Goal: Check status: Check status

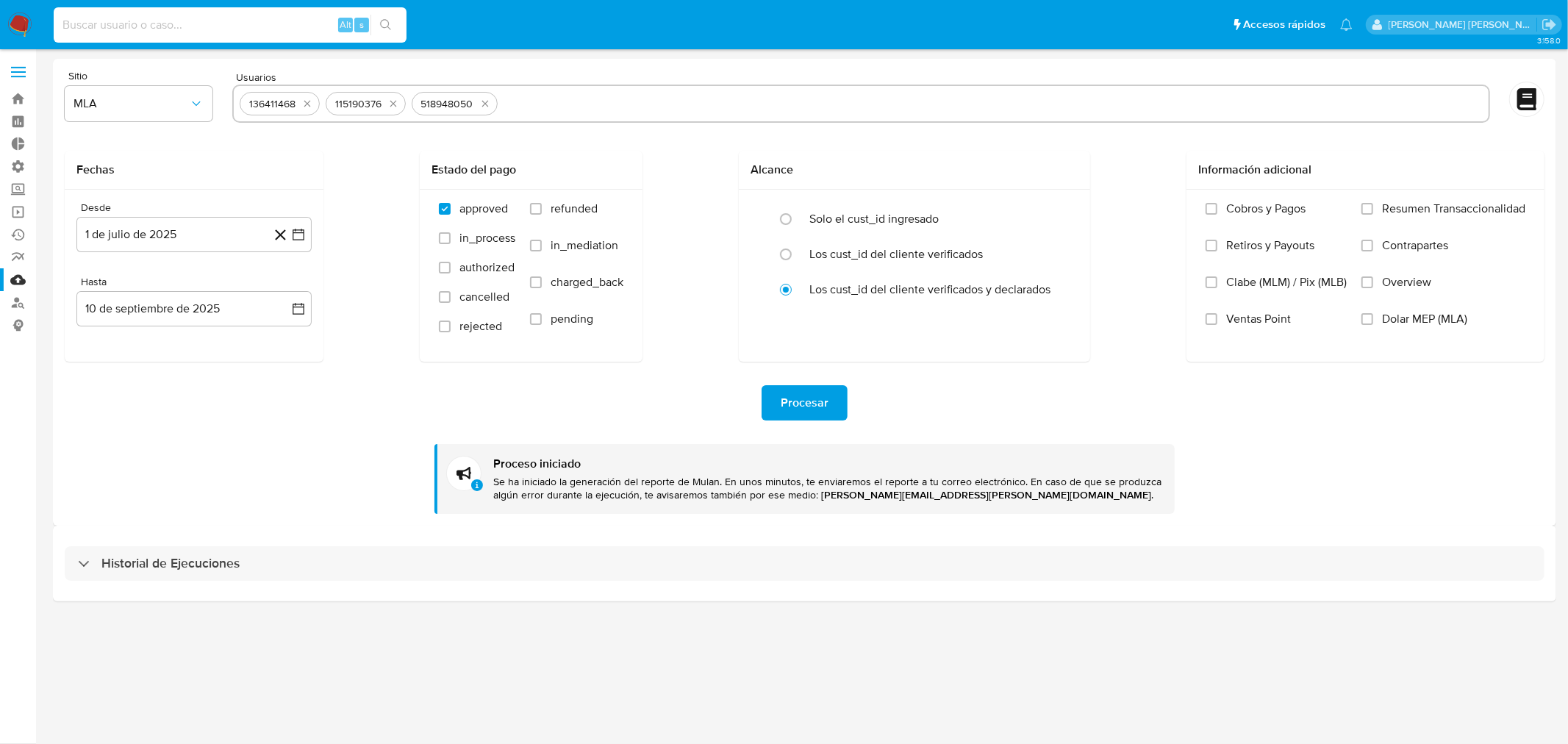
click at [186, 29] on input at bounding box center [230, 25] width 353 height 19
type input "115190376"
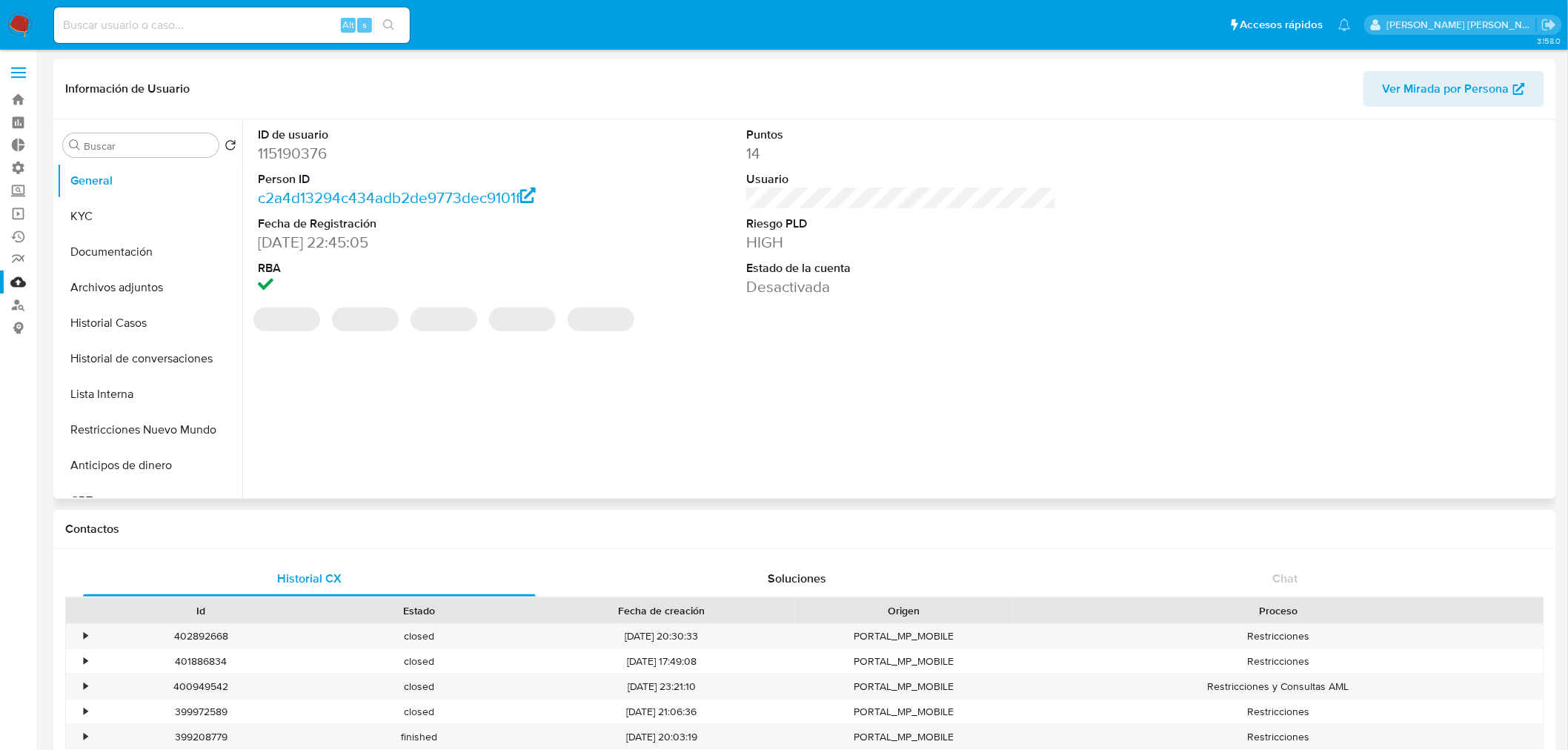
select select "10"
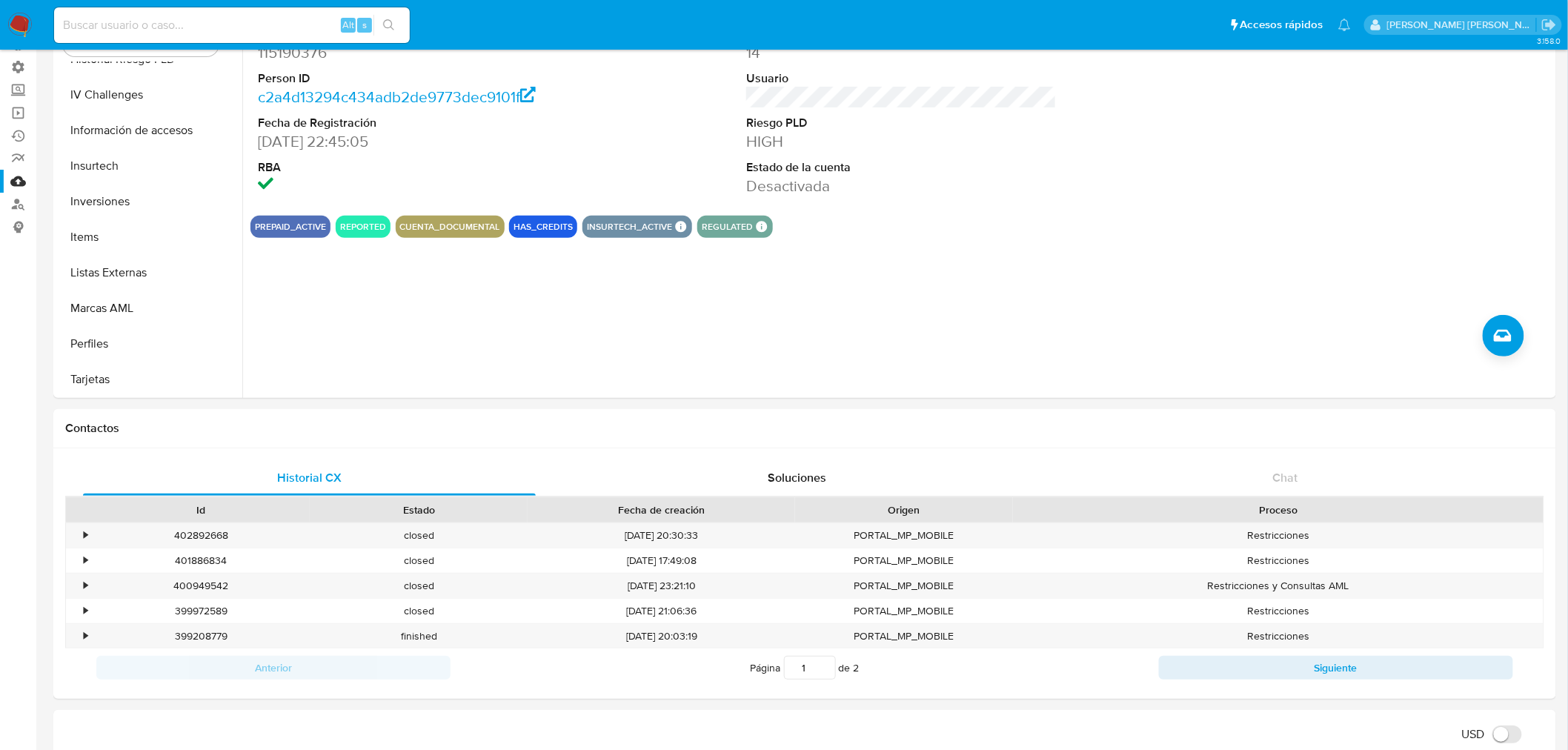
scroll to position [82, 0]
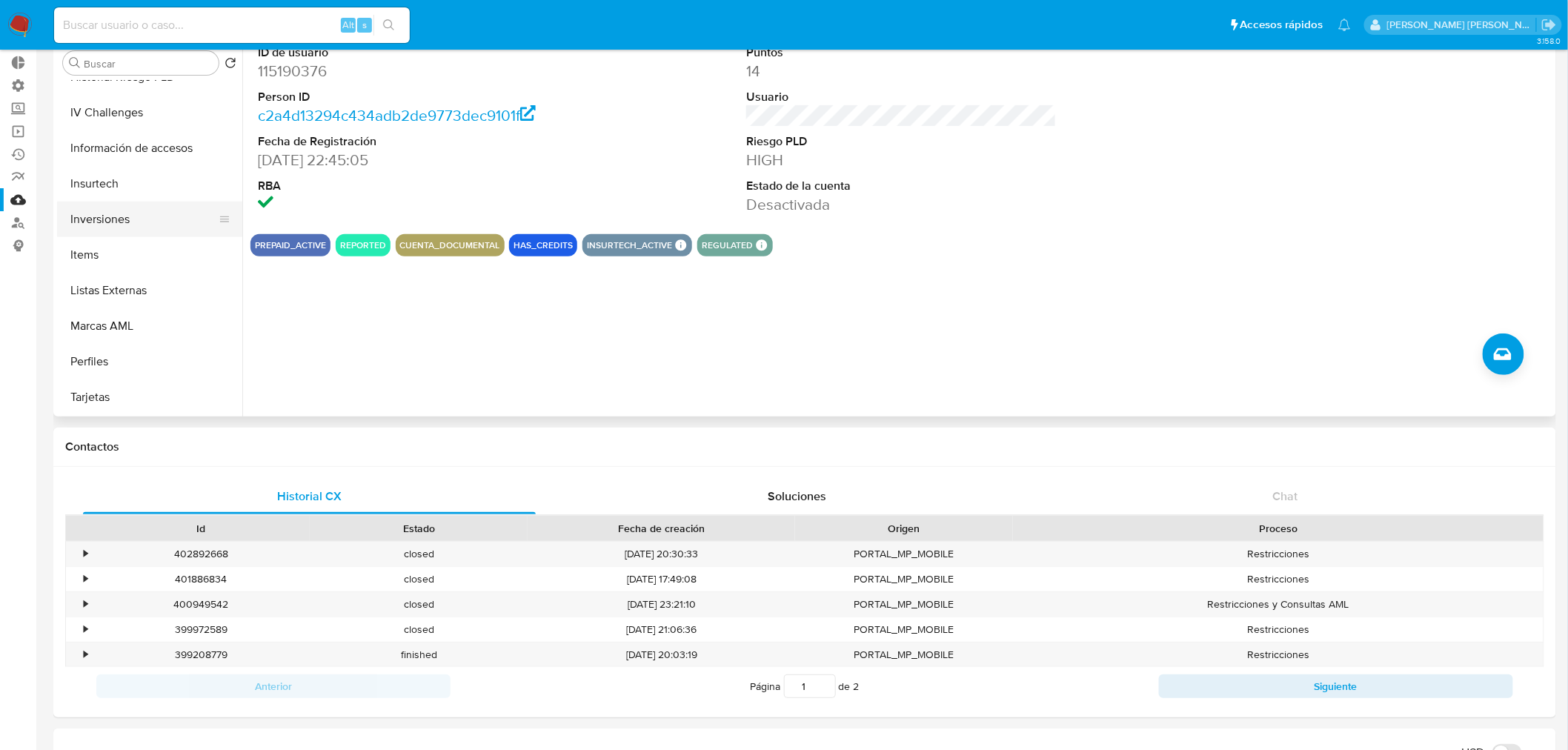
click at [127, 218] on button "Inversiones" at bounding box center [143, 219] width 173 height 36
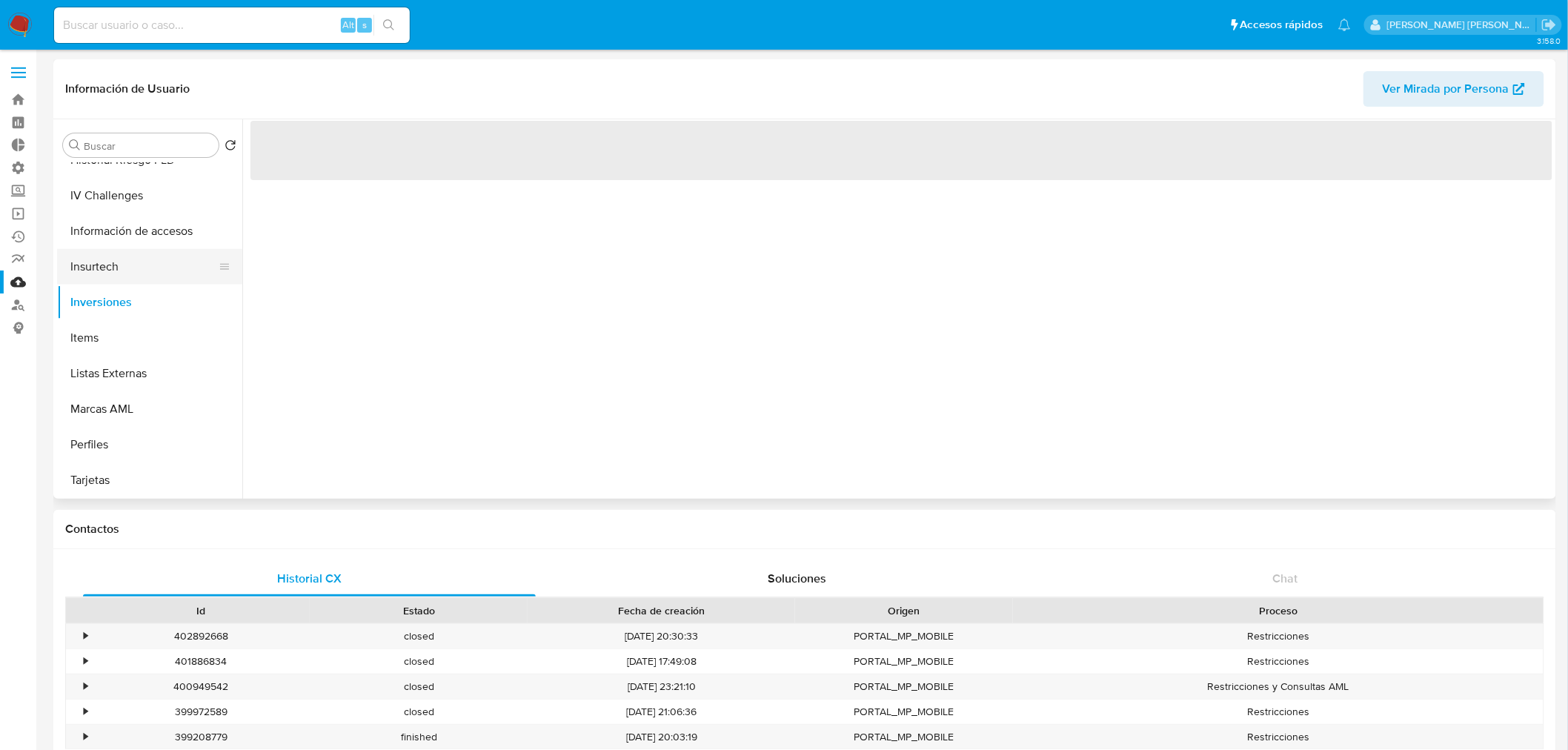
scroll to position [697, 0]
click at [141, 294] on button "Inversiones" at bounding box center [143, 301] width 173 height 36
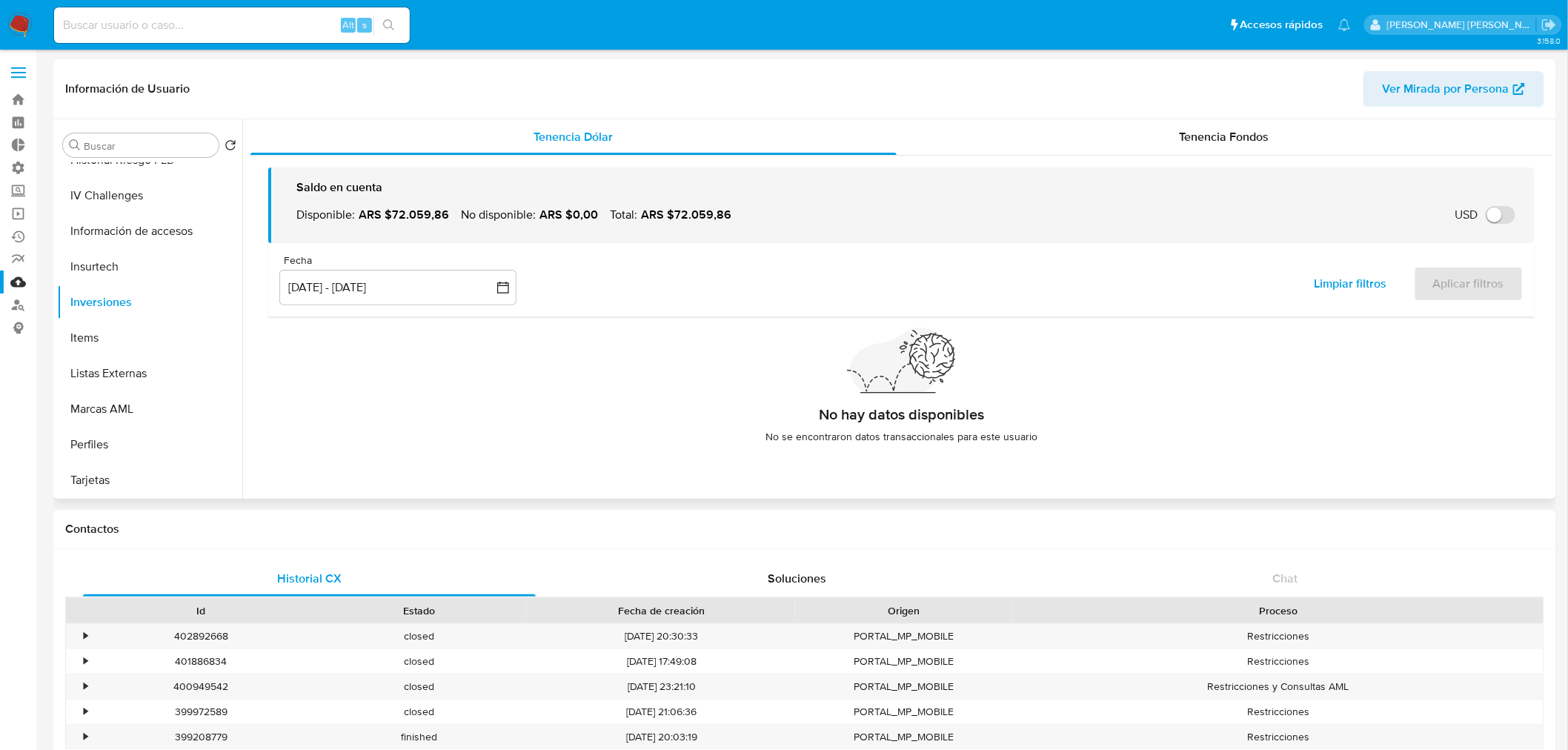
drag, startPoint x: 566, startPoint y: 211, endPoint x: 794, endPoint y: 230, distance: 228.8
click at [794, 230] on div "Disponible : ARS $72.059,86 No disponible : ARS $0,00 Total : ARS $72.059,86 US…" at bounding box center [909, 215] width 1226 height 33
click at [1145, 139] on div "Tenencia Fondos" at bounding box center [1225, 137] width 657 height 36
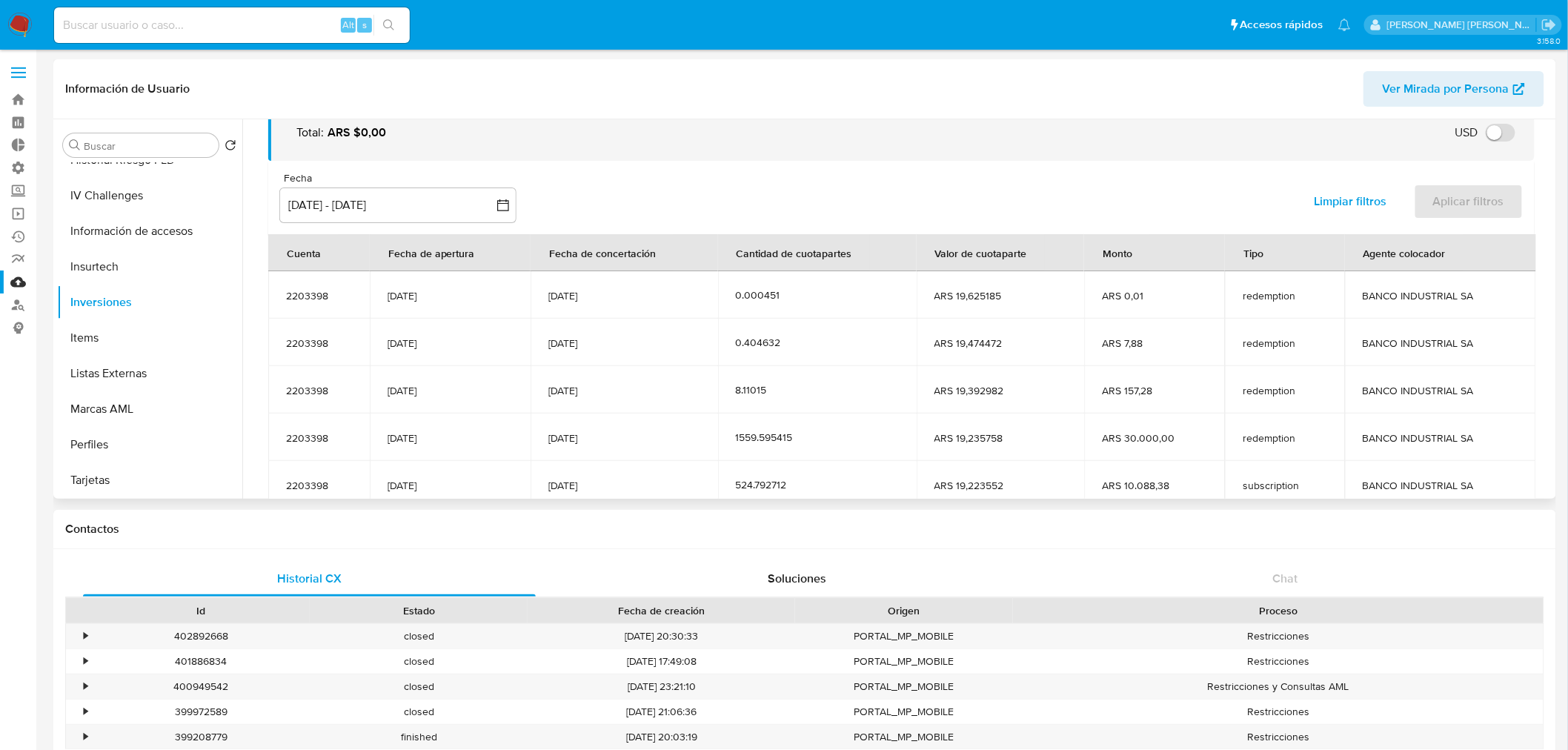
scroll to position [181, 0]
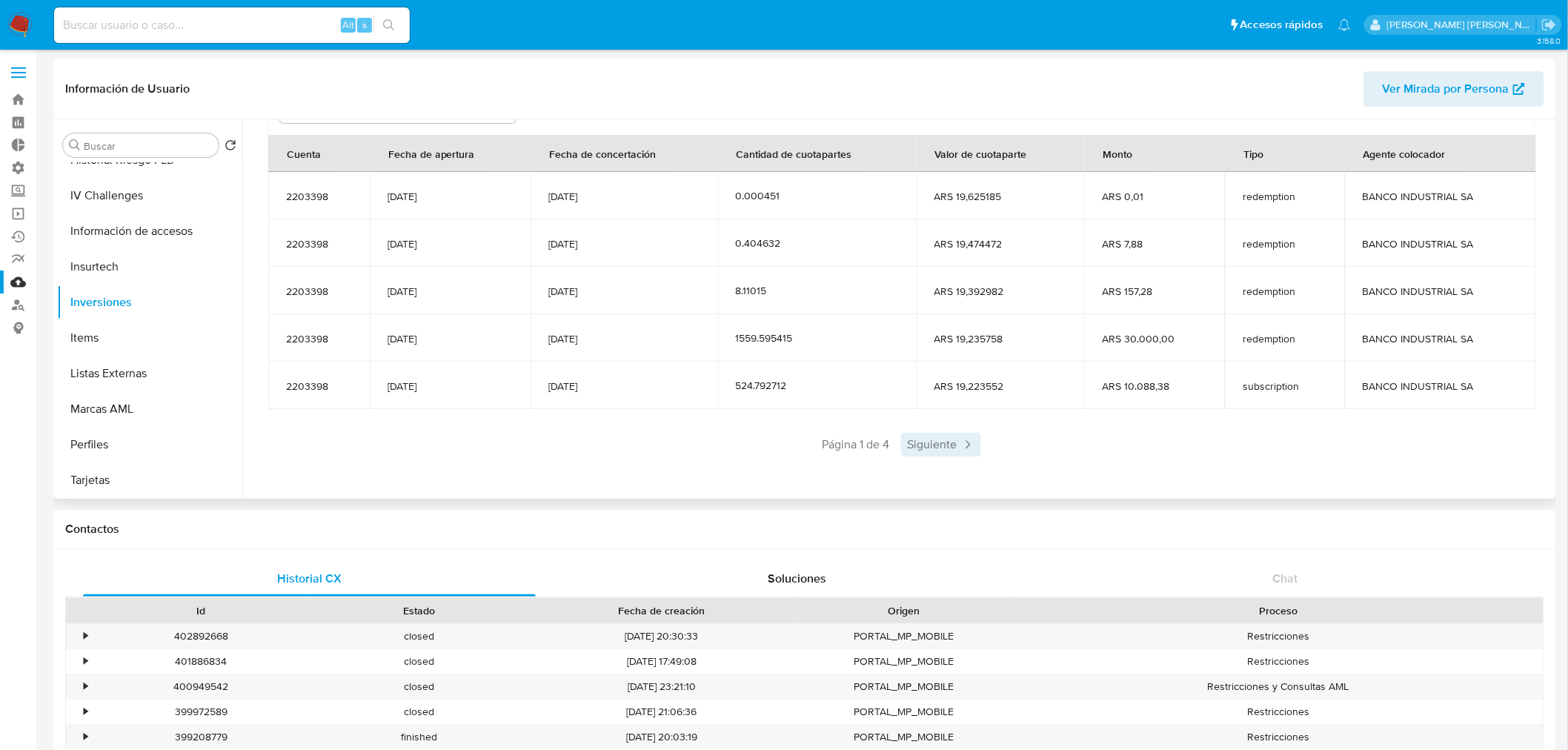
click at [954, 441] on span "Siguiente" at bounding box center [941, 445] width 80 height 24
click at [958, 448] on span "Siguiente" at bounding box center [985, 445] width 80 height 24
click at [961, 450] on span "Siguiente" at bounding box center [985, 445] width 80 height 24
click at [81, 24] on input at bounding box center [232, 25] width 355 height 19
paste input "136411468"
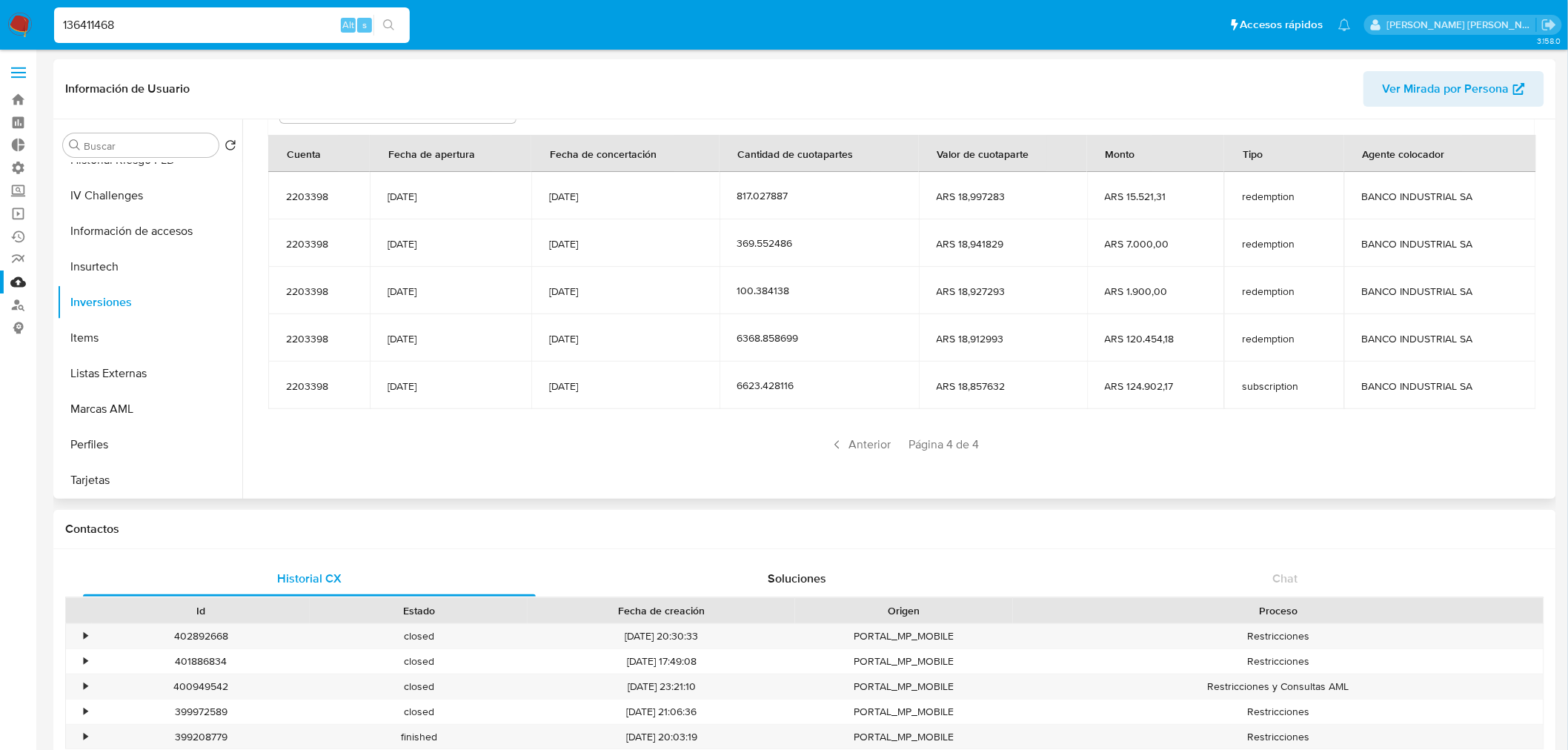
type input "136411468"
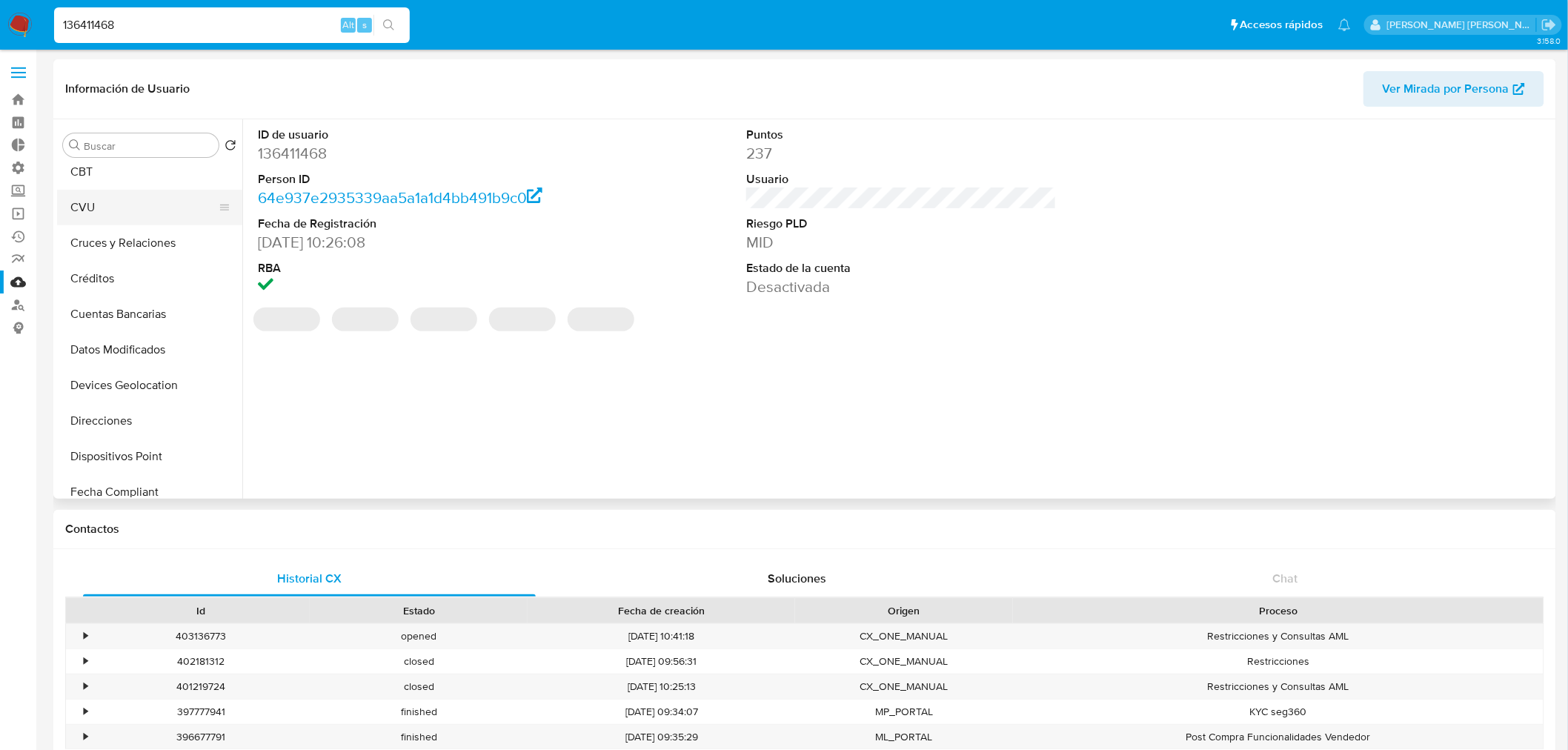
select select "10"
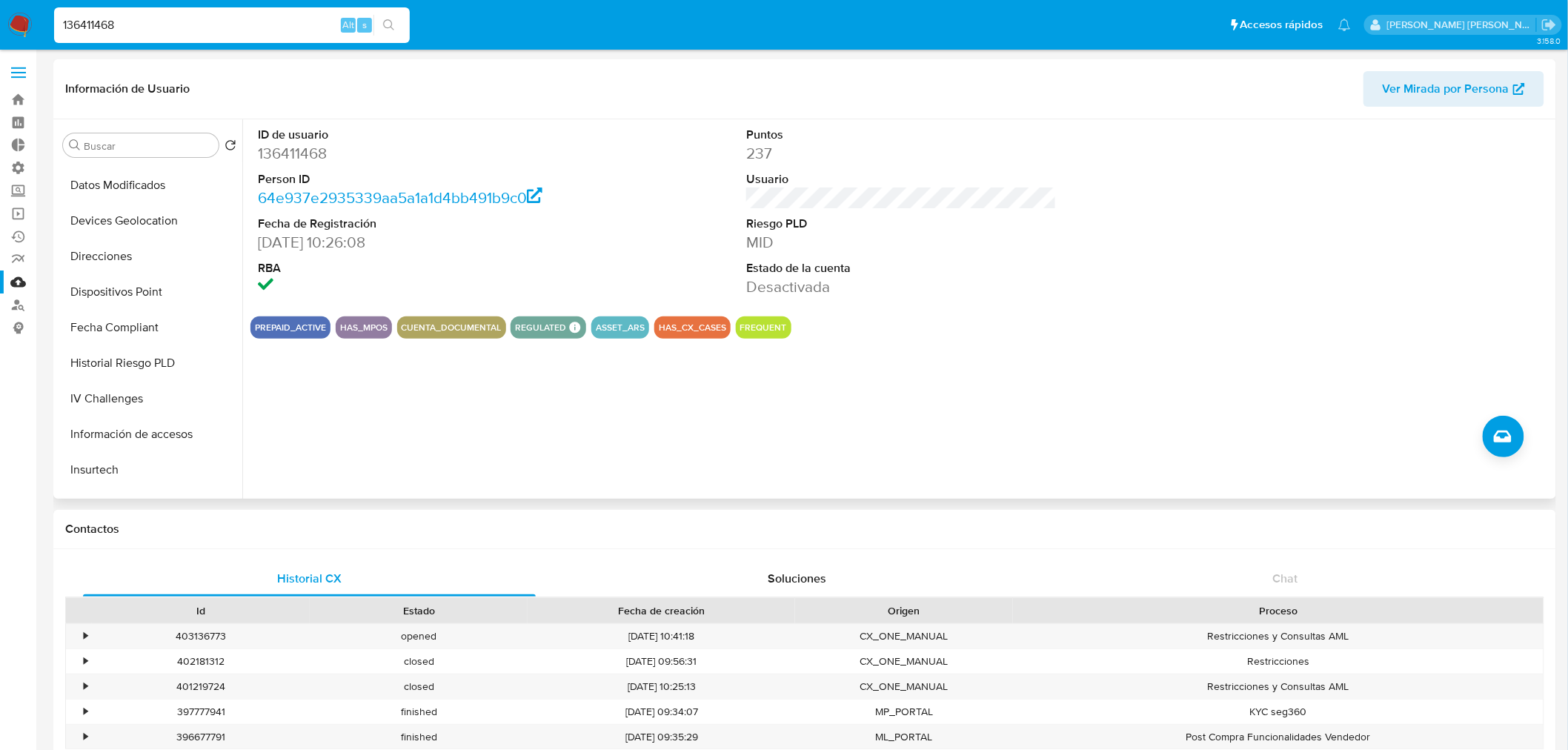
scroll to position [576, 0]
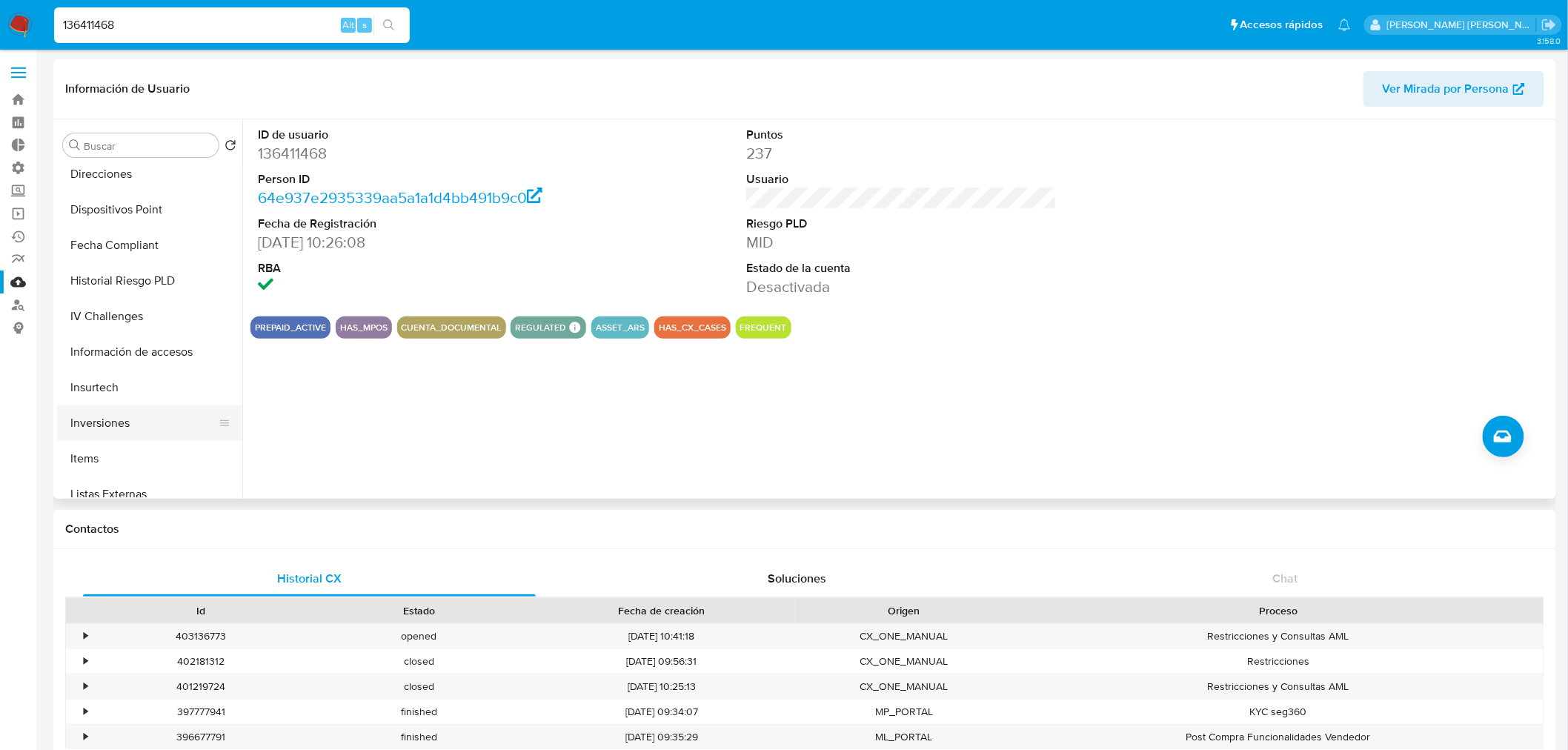
click at [156, 417] on button "Inversiones" at bounding box center [143, 423] width 173 height 36
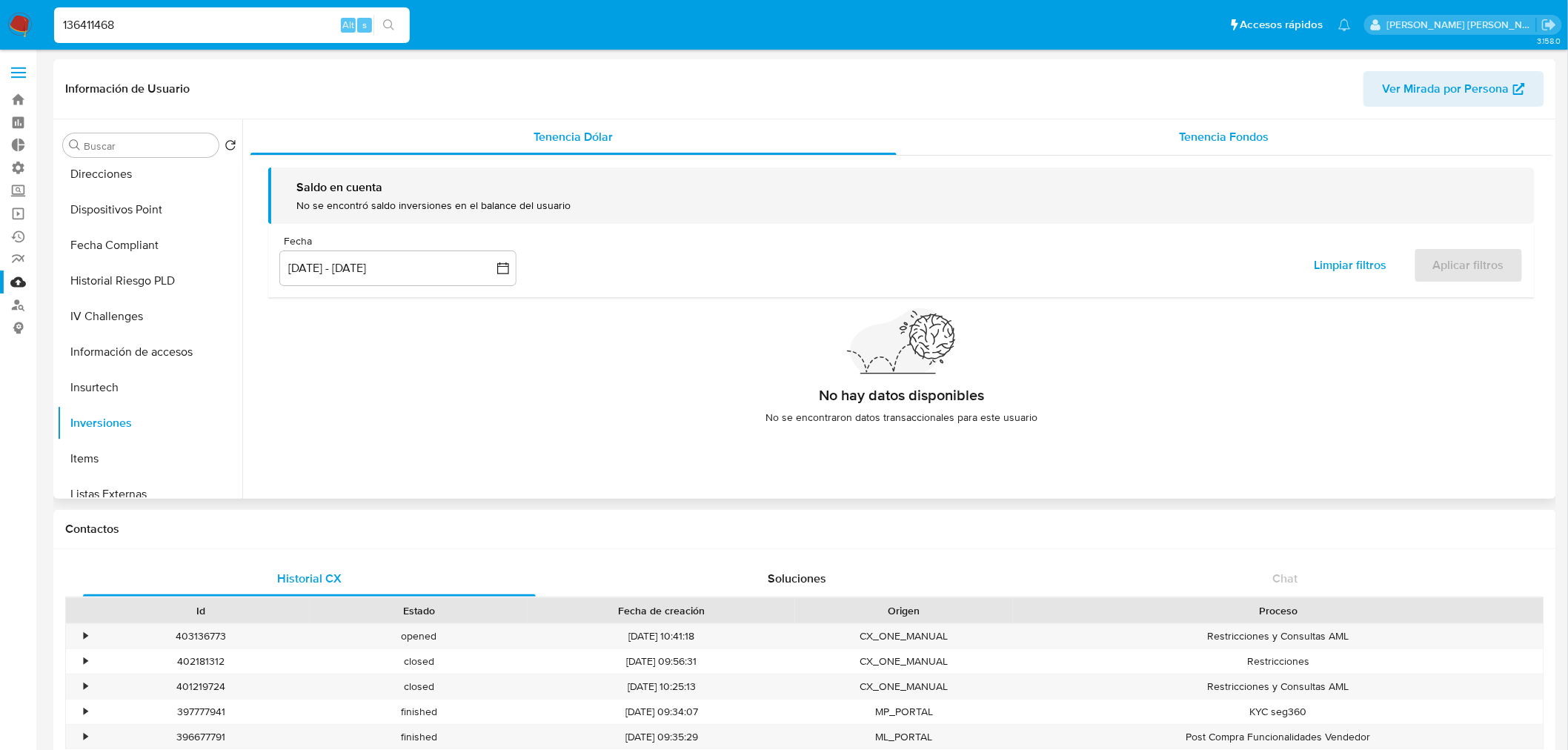
click at [1268, 122] on div "Tenencia Fondos" at bounding box center [1225, 137] width 657 height 36
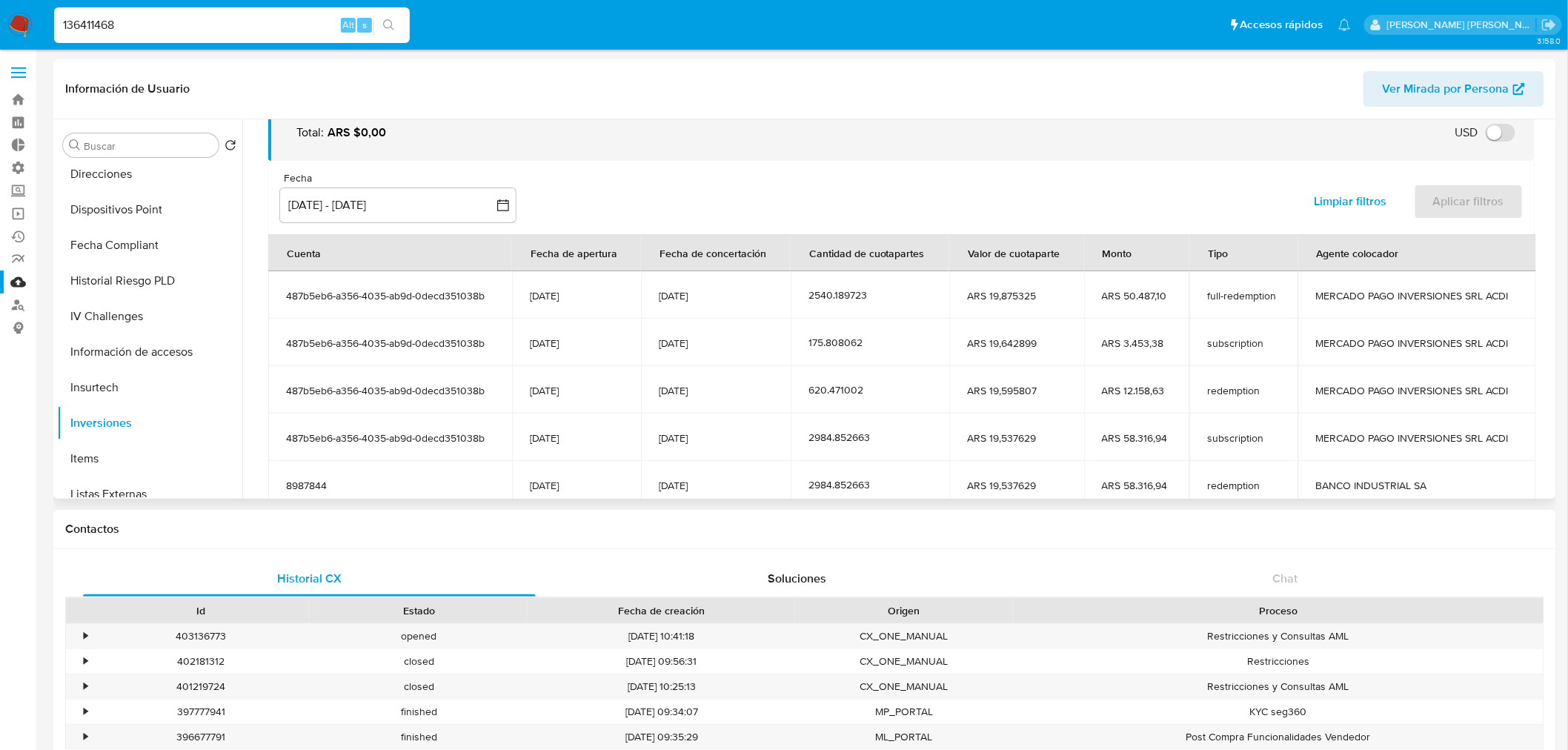
scroll to position [165, 0]
